Goal: Task Accomplishment & Management: Manage account settings

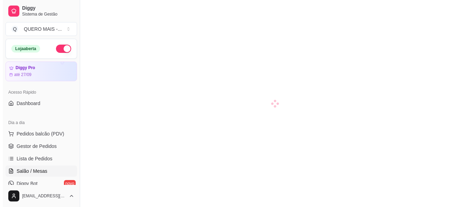
scroll to position [69, 0]
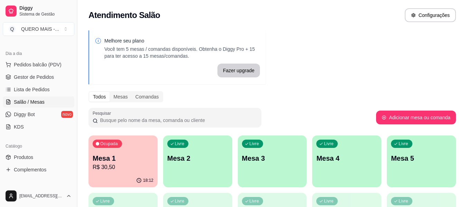
click at [208, 172] on div "Livre Mesa 2" at bounding box center [197, 157] width 69 height 44
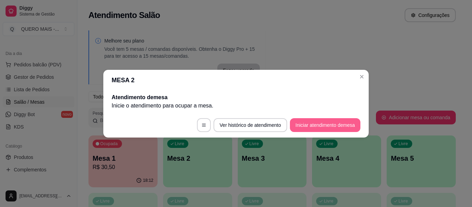
click at [300, 127] on button "Iniciar atendimento de mesa" at bounding box center [325, 125] width 70 height 14
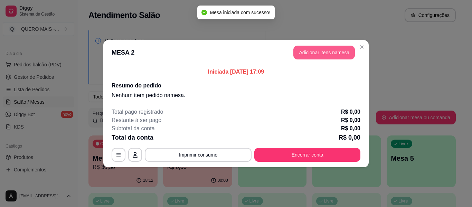
click at [317, 55] on button "Adicionar itens na mesa" at bounding box center [323, 53] width 61 height 14
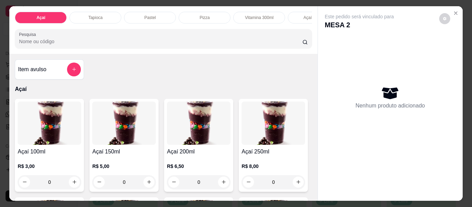
click at [98, 16] on p "Tapioca" at bounding box center [95, 18] width 14 height 6
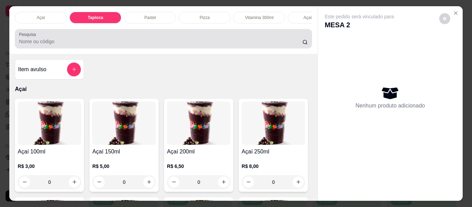
scroll to position [19, 0]
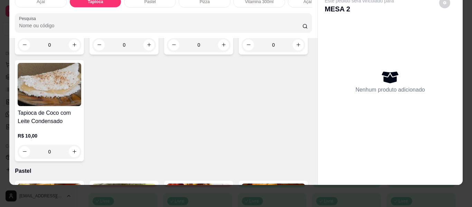
click at [148, 52] on div "0" at bounding box center [124, 45] width 64 height 14
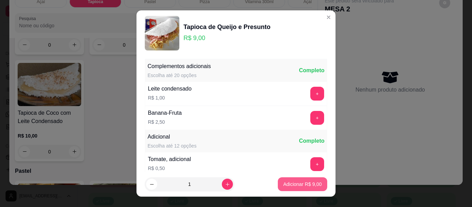
click at [278, 183] on button "Adicionar R$ 9,00" at bounding box center [302, 184] width 49 height 14
type input "1"
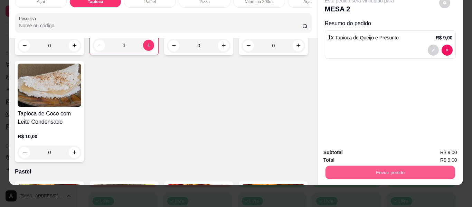
click at [338, 170] on button "Enviar pedido" at bounding box center [390, 172] width 130 height 13
click at [342, 149] on button "Não registrar e enviar pedido" at bounding box center [367, 149] width 72 height 13
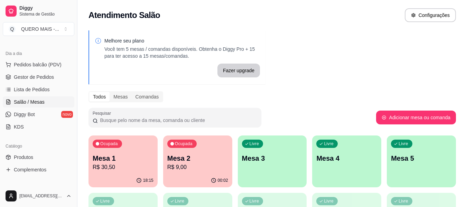
click at [289, 172] on div "Livre Mesa 3" at bounding box center [272, 157] width 69 height 44
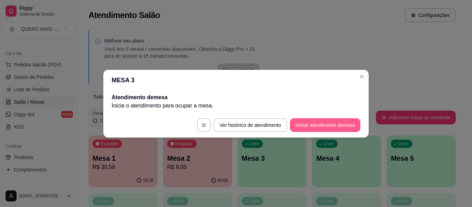
click at [311, 127] on button "Iniciar atendimento de mesa" at bounding box center [325, 125] width 70 height 14
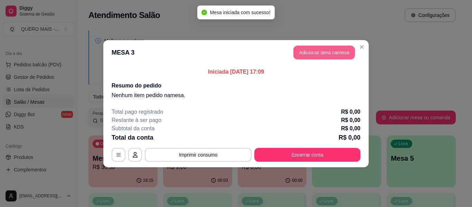
click at [306, 50] on button "Adicionar itens na mesa" at bounding box center [323, 53] width 61 height 14
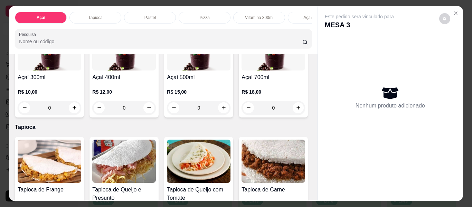
scroll to position [242, 0]
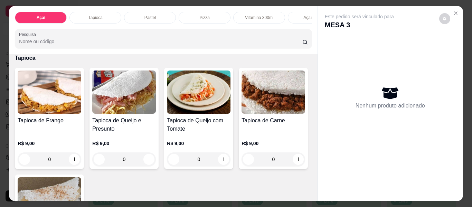
click at [241, 46] on div "0" at bounding box center [273, 39] width 64 height 14
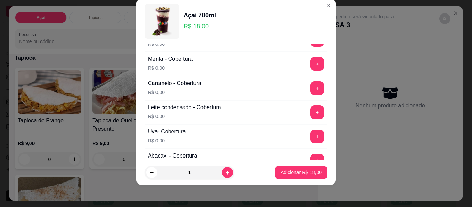
scroll to position [584, 0]
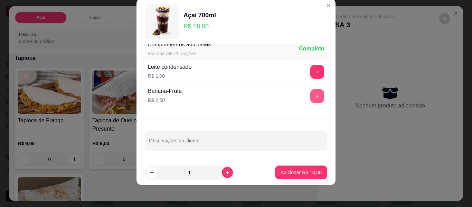
click at [310, 95] on button "+" at bounding box center [317, 96] width 14 height 14
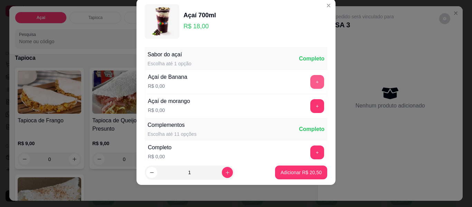
click at [310, 82] on button "+" at bounding box center [317, 82] width 14 height 14
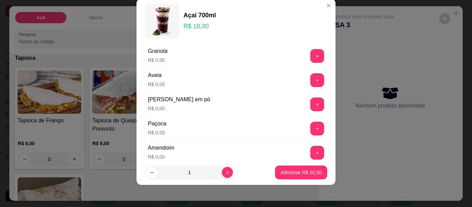
scroll to position [143, 0]
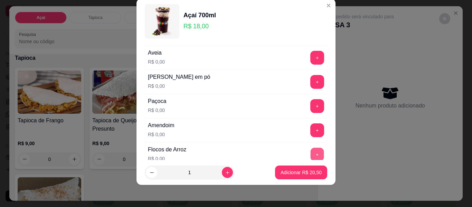
click at [310, 155] on button "+" at bounding box center [316, 154] width 13 height 13
click at [310, 103] on button "+" at bounding box center [317, 106] width 14 height 14
click at [310, 83] on button "+" at bounding box center [317, 82] width 14 height 14
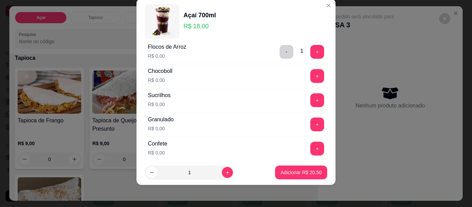
scroll to position [247, 0]
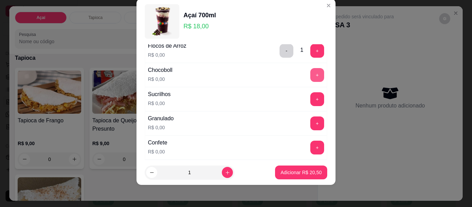
click at [310, 76] on button "+" at bounding box center [317, 75] width 14 height 14
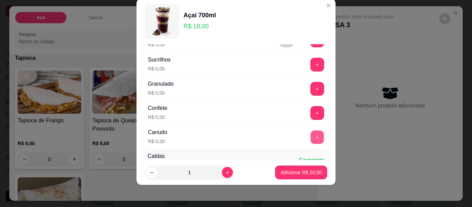
click at [310, 142] on button "+" at bounding box center [316, 137] width 13 height 13
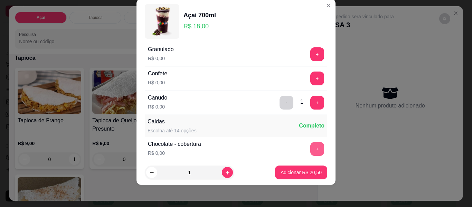
click at [310, 147] on button "+" at bounding box center [317, 149] width 14 height 14
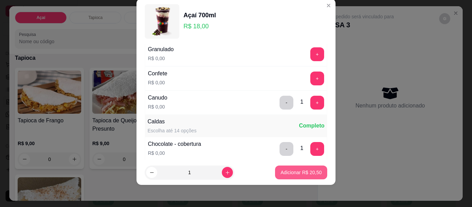
click at [300, 174] on p "Adicionar R$ 20,50" at bounding box center [300, 172] width 41 height 7
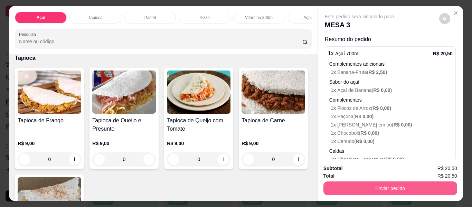
click at [390, 185] on button "Enviar pedido" at bounding box center [390, 188] width 134 height 14
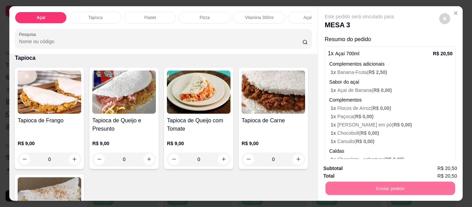
click at [354, 166] on button "Não registrar e enviar pedido" at bounding box center [367, 168] width 72 height 13
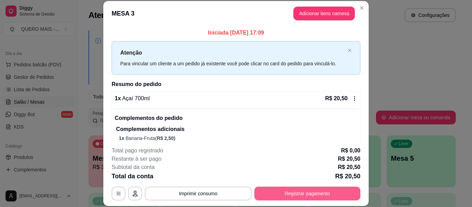
click at [295, 192] on button "Registrar pagamento" at bounding box center [307, 194] width 106 height 14
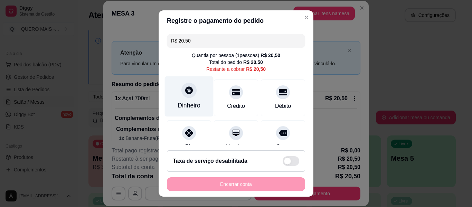
click at [184, 102] on div "Dinheiro" at bounding box center [189, 105] width 23 height 9
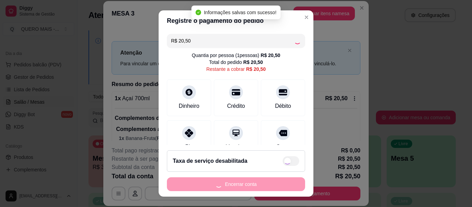
type input "R$ 0,00"
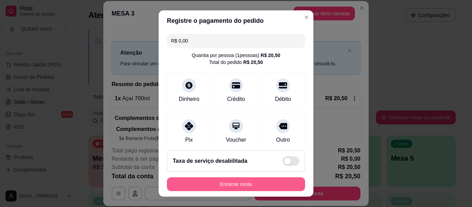
click at [230, 186] on button "Encerrar conta" at bounding box center [236, 184] width 138 height 14
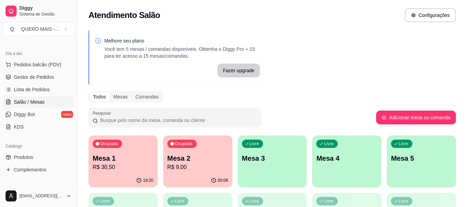
click at [210, 175] on div "00:08" at bounding box center [197, 180] width 69 height 13
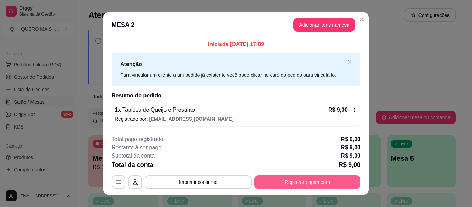
click at [293, 179] on button "Registrar pagamento" at bounding box center [307, 182] width 106 height 14
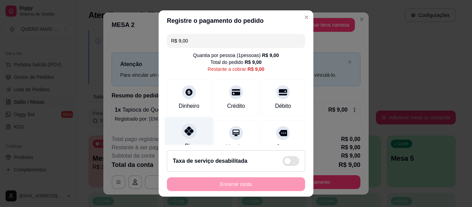
click at [184, 133] on icon at bounding box center [188, 130] width 9 height 9
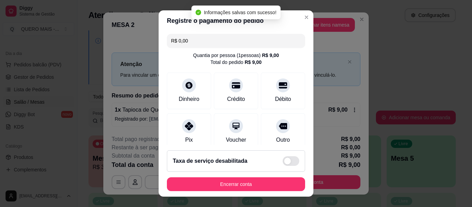
type input "R$ 0,00"
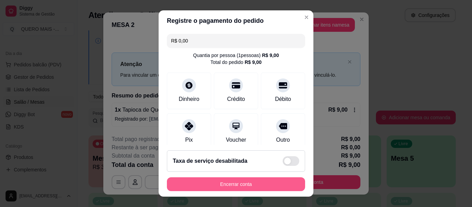
click at [202, 188] on button "Encerrar conta" at bounding box center [236, 184] width 138 height 14
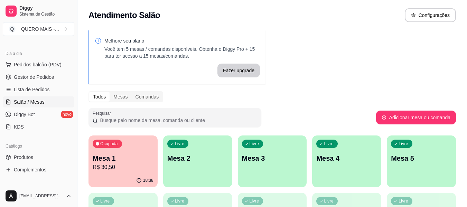
click at [111, 171] on p "R$ 30,50" at bounding box center [123, 167] width 61 height 8
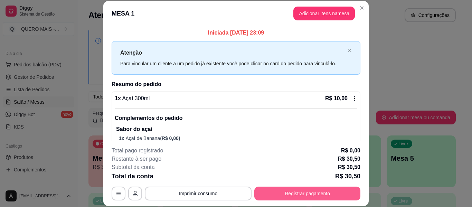
click at [310, 192] on button "Registrar pagamento" at bounding box center [307, 194] width 106 height 14
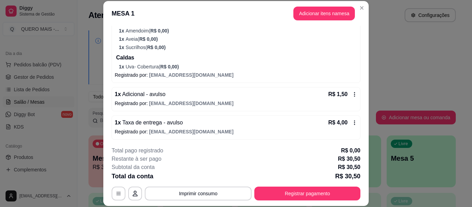
scroll to position [259, 0]
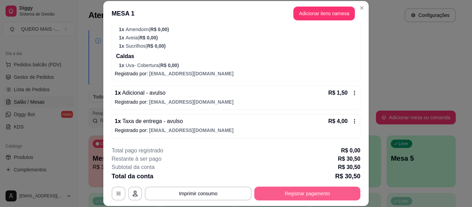
click at [302, 192] on button "Registrar pagamento" at bounding box center [307, 194] width 106 height 14
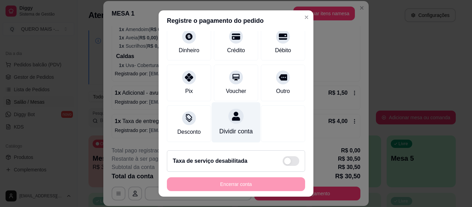
scroll to position [64, 0]
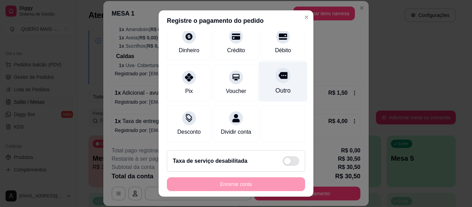
click at [275, 86] on div "Outro" at bounding box center [282, 90] width 15 height 9
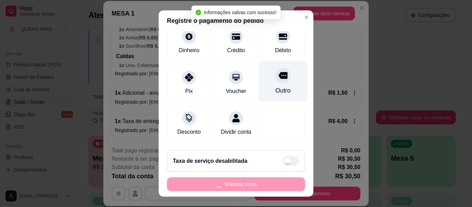
type input "R$ 0,00"
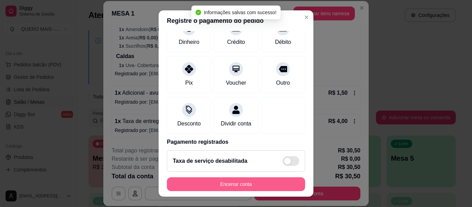
click at [251, 186] on button "Encerrar conta" at bounding box center [236, 184] width 138 height 14
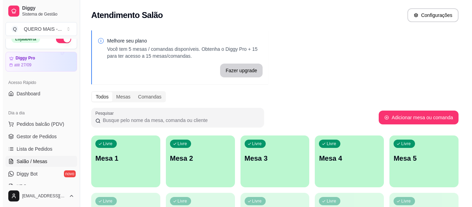
scroll to position [0, 0]
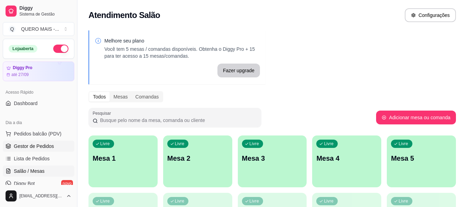
click at [38, 146] on span "Gestor de Pedidos" at bounding box center [34, 146] width 40 height 7
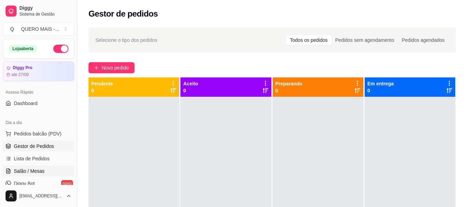
click at [40, 173] on span "Salão / Mesas" at bounding box center [29, 171] width 31 height 7
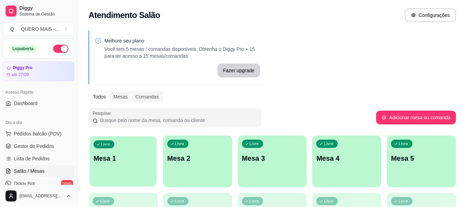
click at [124, 172] on div "Livre Mesa 1" at bounding box center [122, 157] width 67 height 42
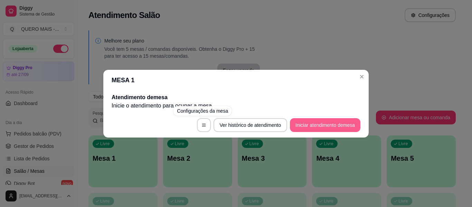
click at [306, 130] on button "Iniciar atendimento de mesa" at bounding box center [325, 125] width 70 height 14
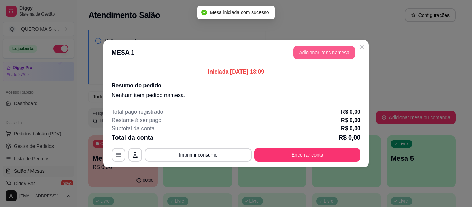
click at [332, 57] on button "Adicionar itens na mesa" at bounding box center [323, 53] width 61 height 14
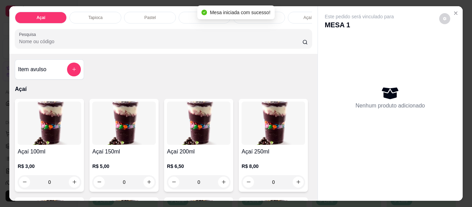
scroll to position [0, 216]
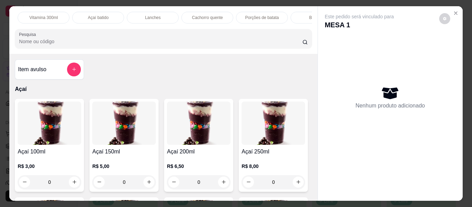
click at [100, 15] on p "Açaí batido" at bounding box center [98, 18] width 21 height 6
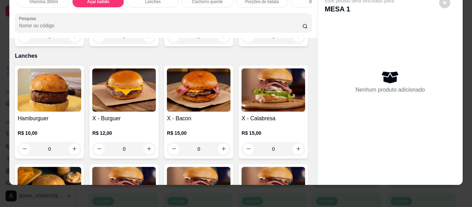
scroll to position [1045, 0]
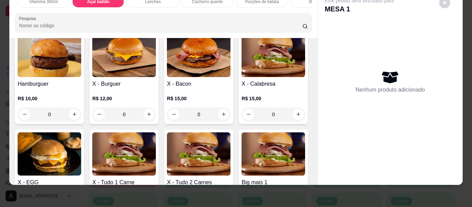
click at [73, 9] on div "0" at bounding box center [50, 2] width 64 height 14
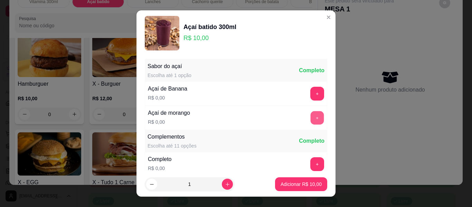
click at [310, 116] on button "+" at bounding box center [316, 117] width 13 height 13
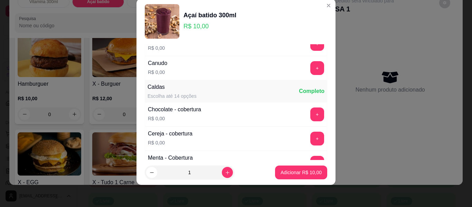
scroll to position [385, 0]
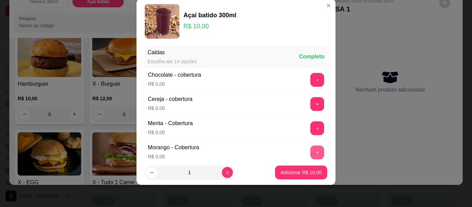
click at [310, 153] on button "+" at bounding box center [317, 152] width 14 height 14
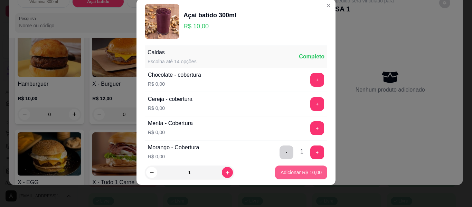
click at [287, 171] on p "Adicionar R$ 10,00" at bounding box center [300, 172] width 41 height 7
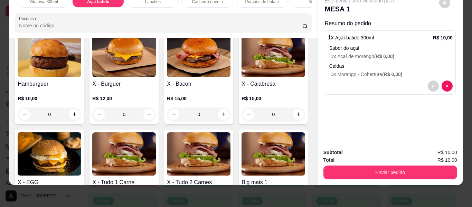
click at [71, 9] on div "0" at bounding box center [50, 2] width 64 height 14
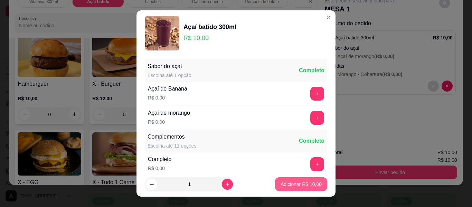
click at [286, 184] on p "Adicionar R$ 10,00" at bounding box center [300, 184] width 41 height 7
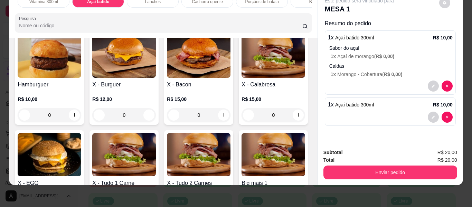
scroll to position [1046, 0]
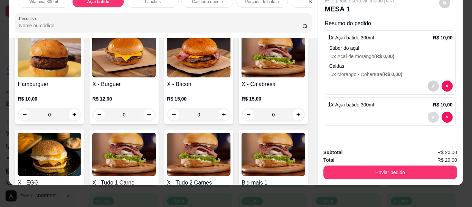
click at [431, 114] on button "decrease-product-quantity" at bounding box center [433, 117] width 11 height 11
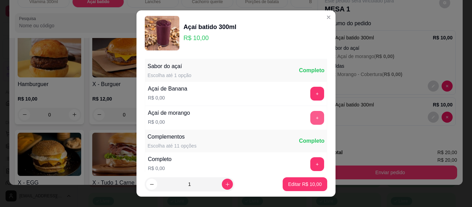
click at [310, 123] on button "+" at bounding box center [317, 118] width 14 height 14
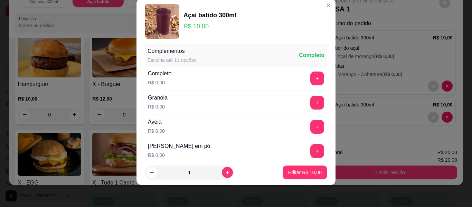
click at [302, 176] on button "Editar R$ 10,00" at bounding box center [305, 172] width 45 height 14
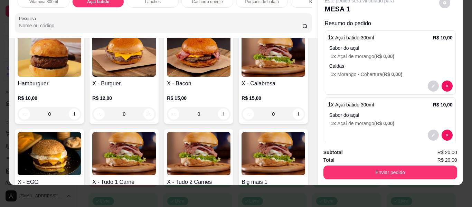
type input "0"
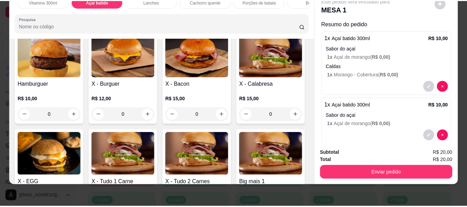
scroll to position [1045, 0]
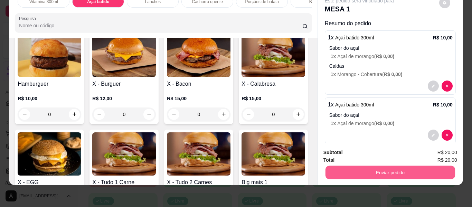
click at [366, 167] on button "Enviar pedido" at bounding box center [390, 172] width 130 height 13
click at [353, 149] on button "Não registrar e enviar pedido" at bounding box center [367, 149] width 70 height 13
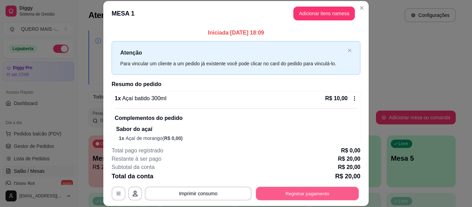
click at [316, 191] on button "Registrar pagamento" at bounding box center [307, 193] width 103 height 13
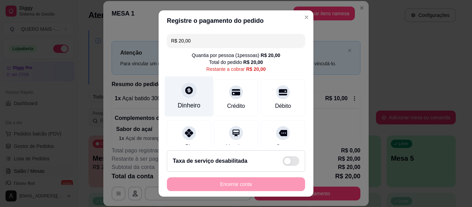
click at [180, 98] on div "Dinheiro" at bounding box center [189, 96] width 49 height 40
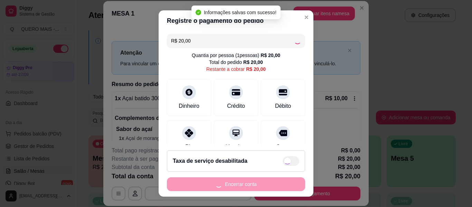
type input "R$ 0,00"
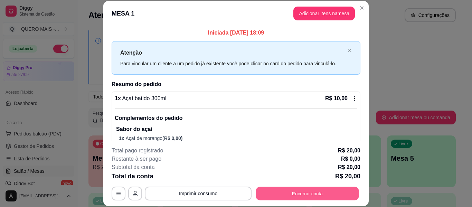
click at [283, 188] on button "Encerrar conta" at bounding box center [307, 193] width 103 height 13
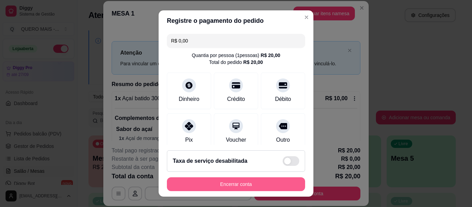
click at [238, 181] on button "Encerrar conta" at bounding box center [236, 184] width 138 height 14
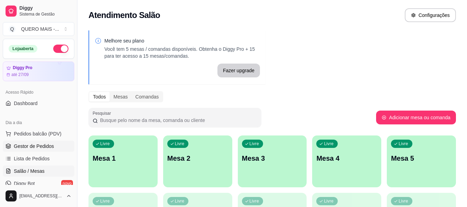
click at [35, 145] on span "Gestor de Pedidos" at bounding box center [34, 146] width 40 height 7
